Goal: Book appointment/travel/reservation

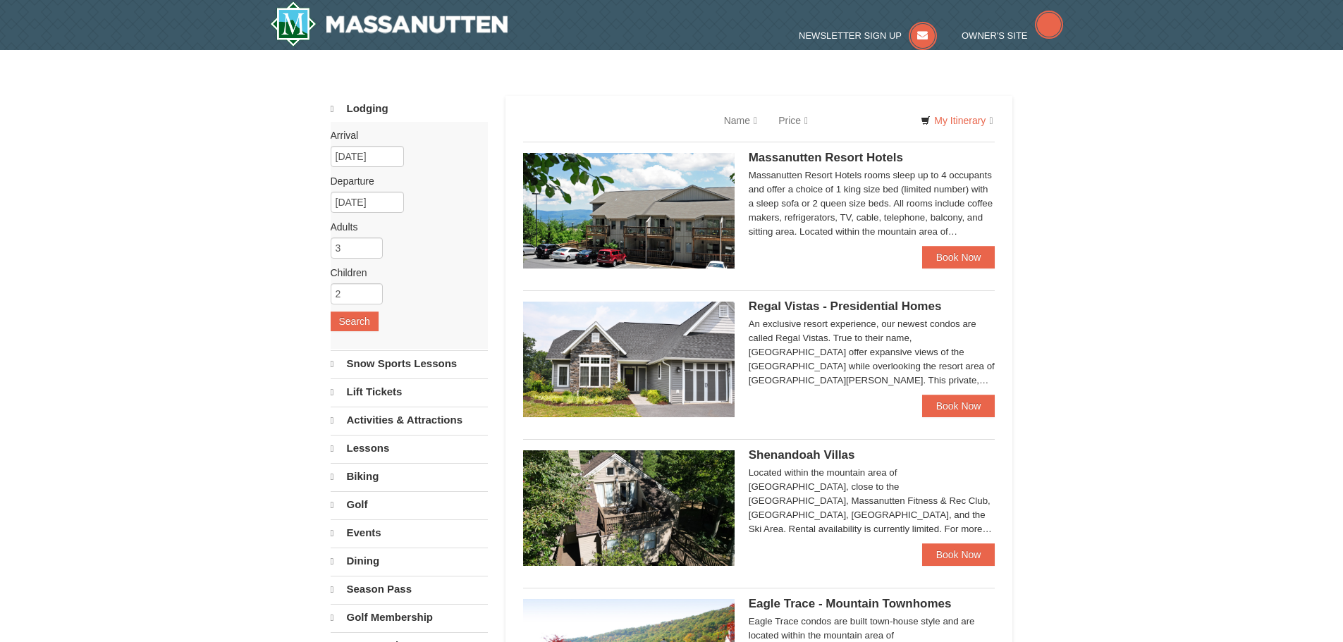
select select "10"
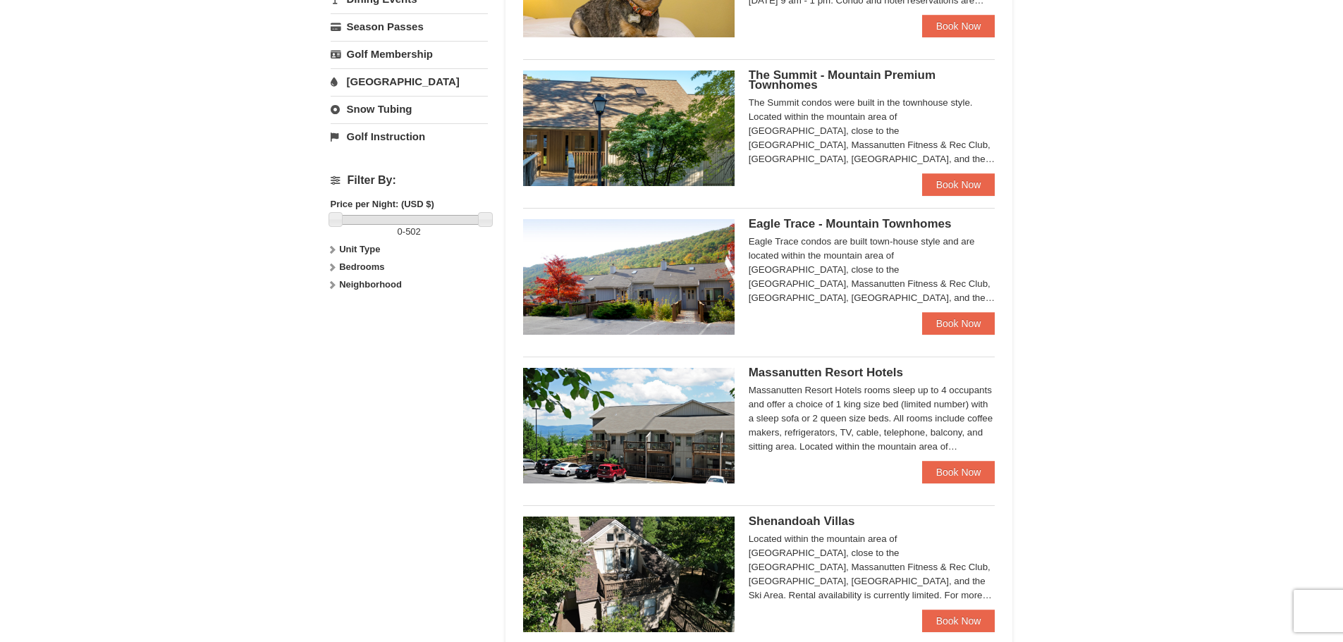
scroll to position [705, 0]
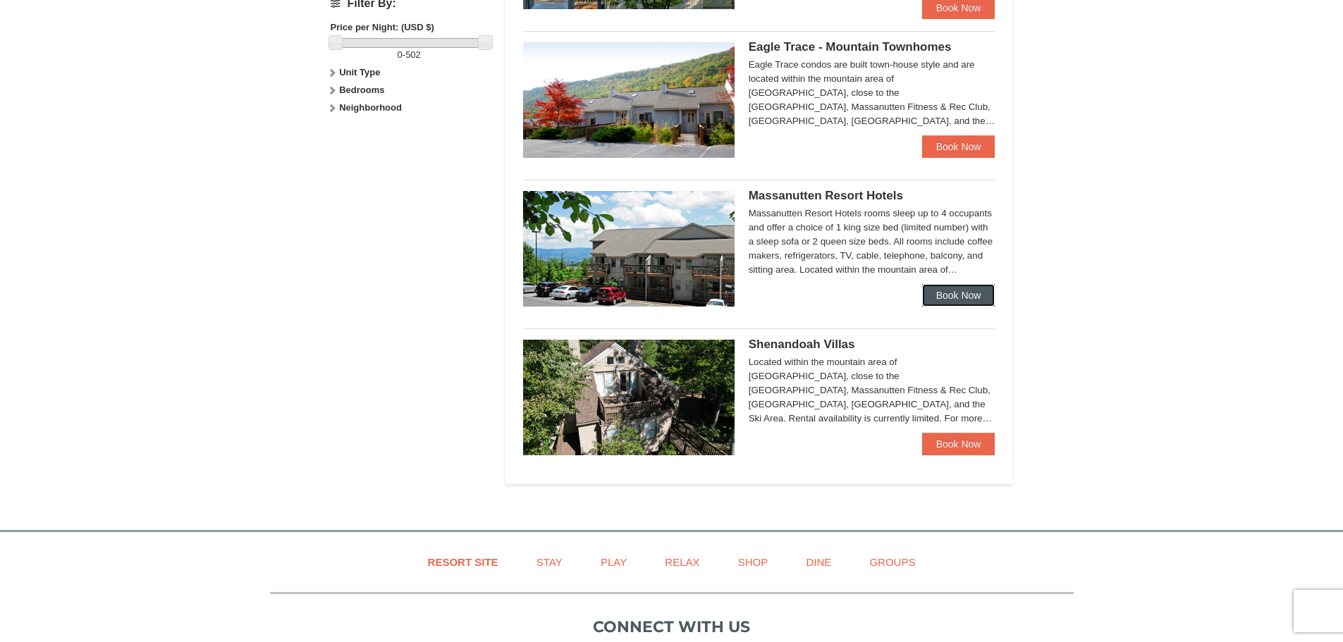
click at [935, 285] on link "Book Now" at bounding box center [958, 295] width 73 height 23
